Goal: Information Seeking & Learning: Learn about a topic

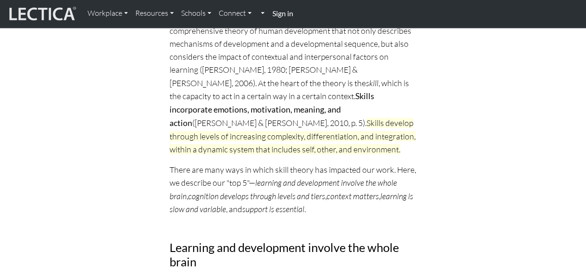
scroll to position [264, 0]
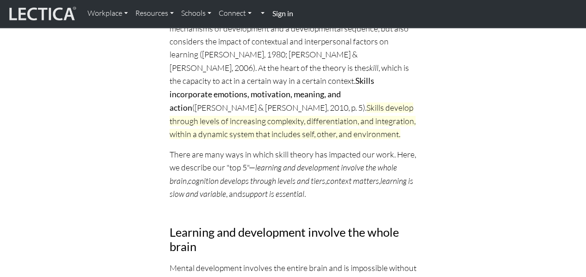
scroll to position [251, 0]
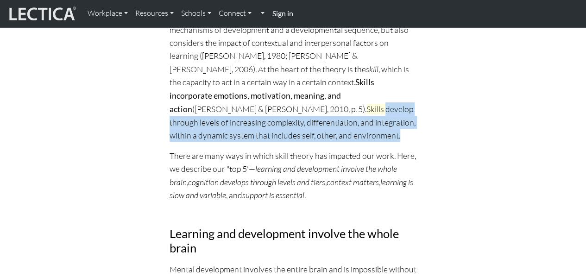
drag, startPoint x: 297, startPoint y: 81, endPoint x: 344, endPoint y: 109, distance: 54.8
click at [344, 109] on p "[PERSON_NAME] ([DATE]–[DATE], Harvard Graduate School of Education) was the [PE…" at bounding box center [293, 43] width 247 height 197
copy span "develop through levels of increasing complexity, differentiation, and integrati…"
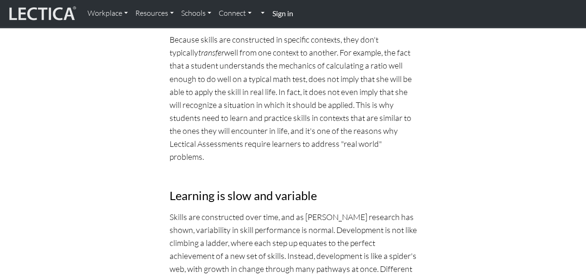
scroll to position [990, 0]
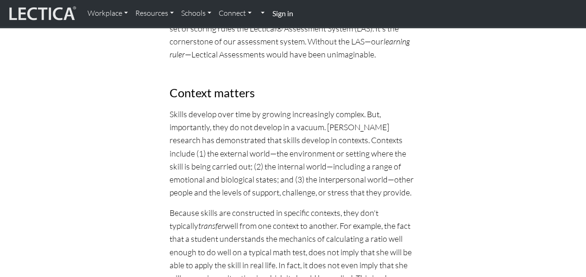
click at [281, 86] on h3 "Context matters" at bounding box center [293, 93] width 247 height 14
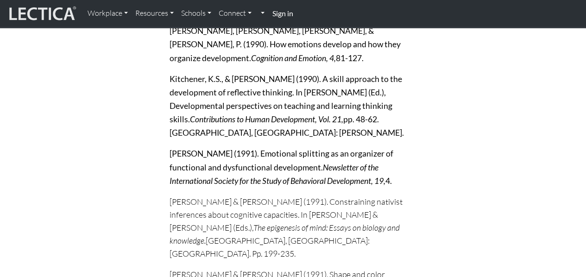
scroll to position [6394, 0]
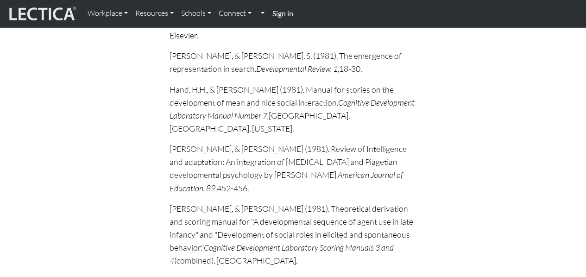
scroll to position [3391, 0]
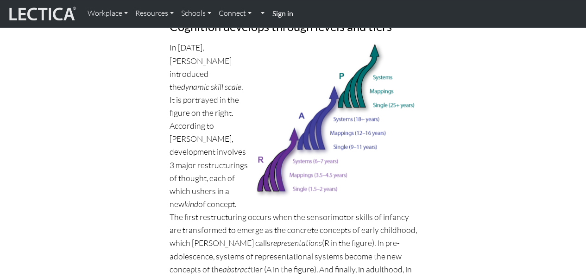
scroll to position [553, 0]
